Goal: Task Accomplishment & Management: Use online tool/utility

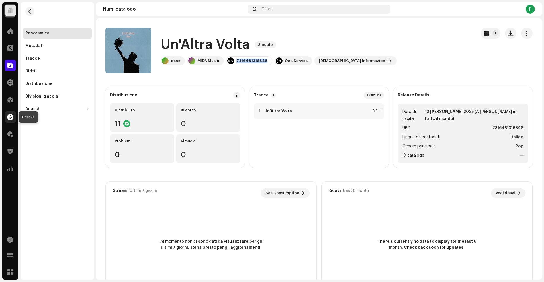
click at [10, 116] on span at bounding box center [10, 117] width 6 height 5
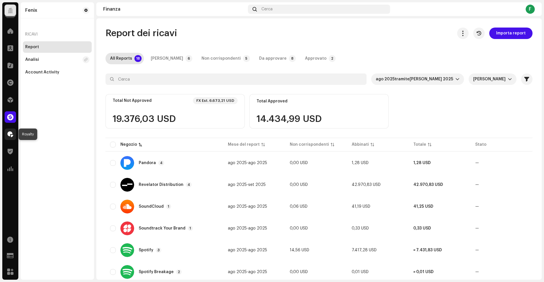
click at [12, 138] on div at bounding box center [10, 134] width 11 height 11
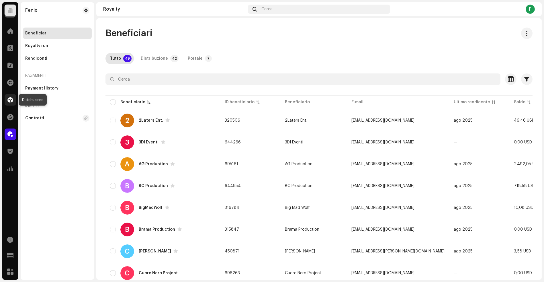
click at [9, 98] on span at bounding box center [10, 100] width 6 height 5
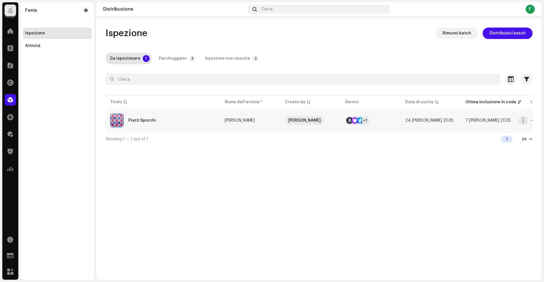
click at [256, 120] on re-a-table-link "[PERSON_NAME]" at bounding box center [250, 120] width 51 height 4
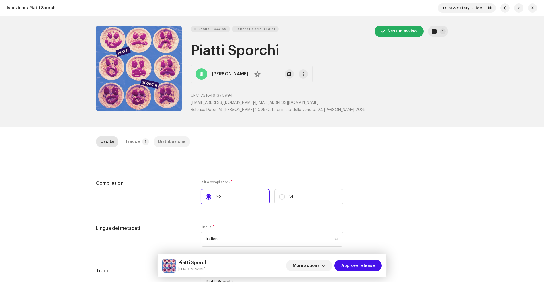
click at [176, 141] on div "Distribuzione" at bounding box center [171, 141] width 27 height 11
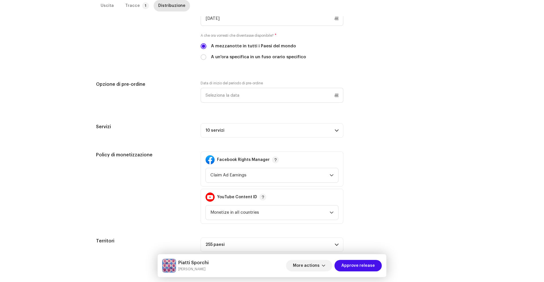
scroll to position [213, 0]
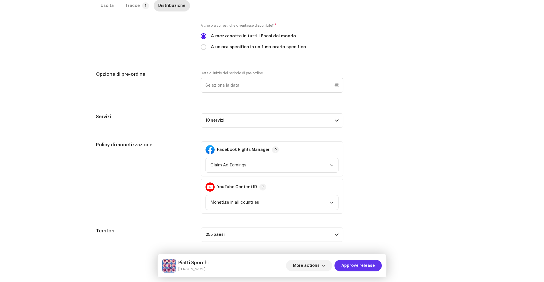
click at [357, 264] on span "Approve release" at bounding box center [359, 265] width 34 height 11
